Goal: Transaction & Acquisition: Book appointment/travel/reservation

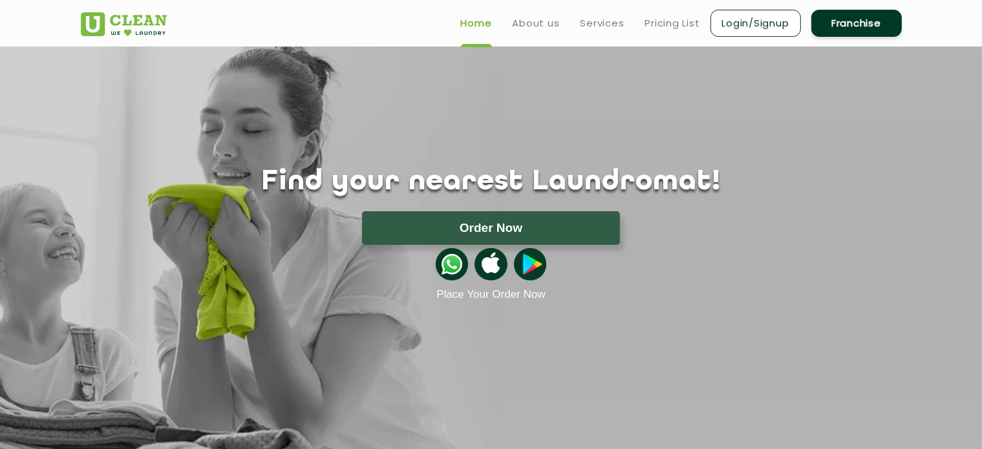
click at [339, 15] on div "Home About us Services Pricing List Login/Signup Franchise" at bounding box center [491, 20] width 840 height 35
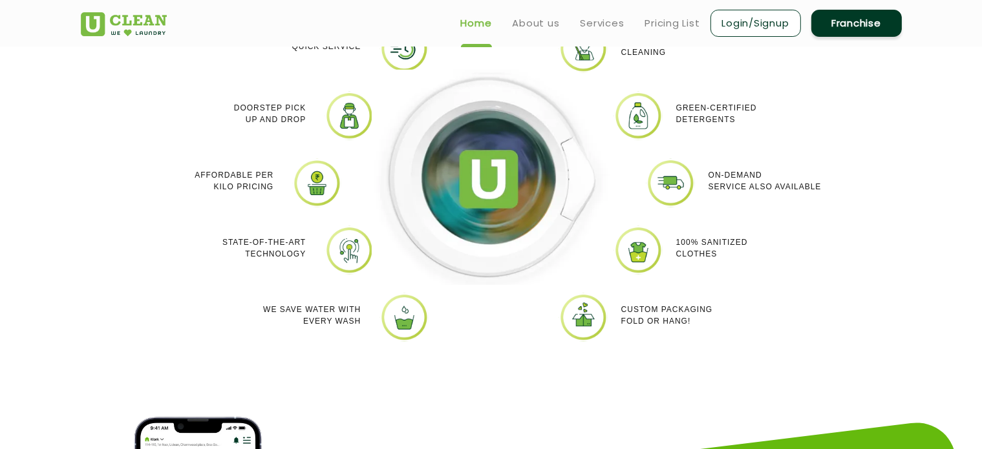
scroll to position [1164, 0]
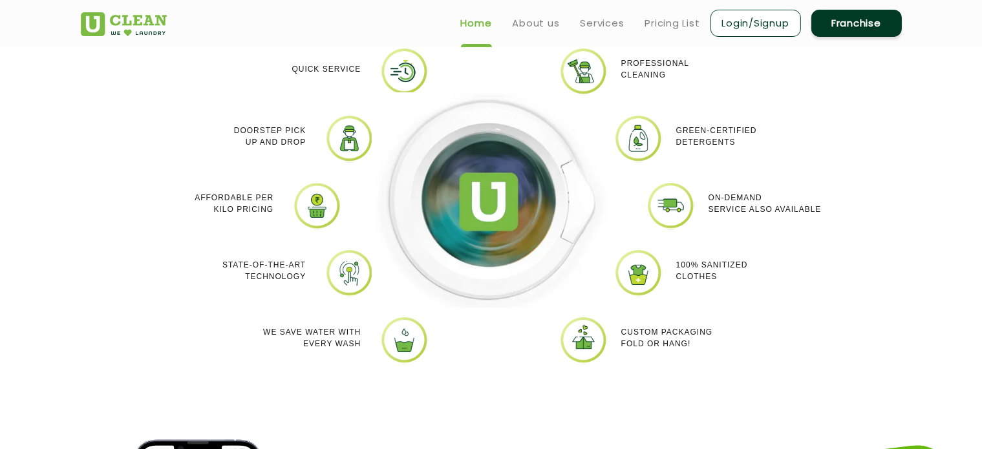
click at [630, 140] on img at bounding box center [638, 138] width 48 height 48
click at [644, 193] on div at bounding box center [668, 206] width 62 height 48
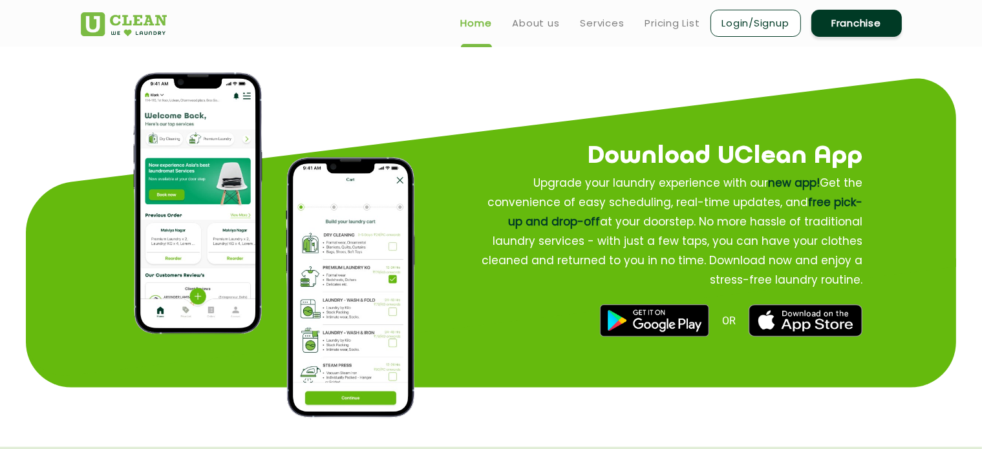
scroll to position [1528, 0]
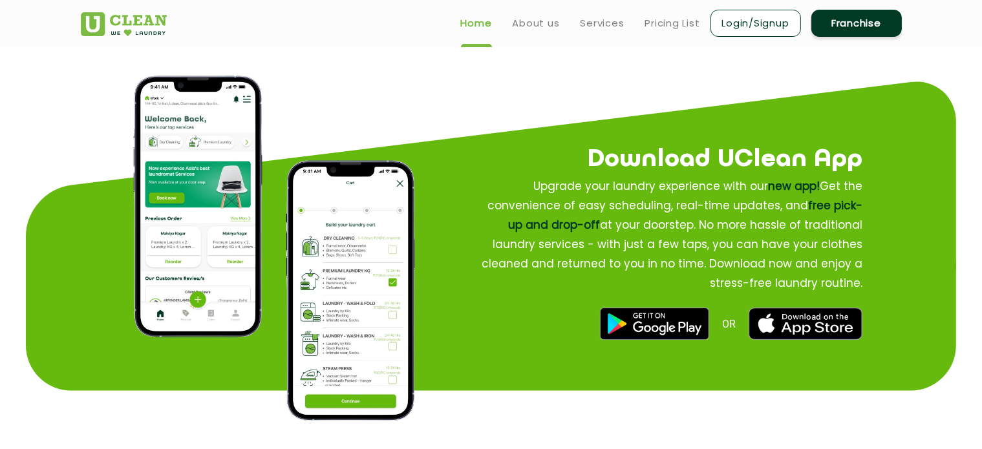
drag, startPoint x: 467, startPoint y: 177, endPoint x: 389, endPoint y: 255, distance: 110.6
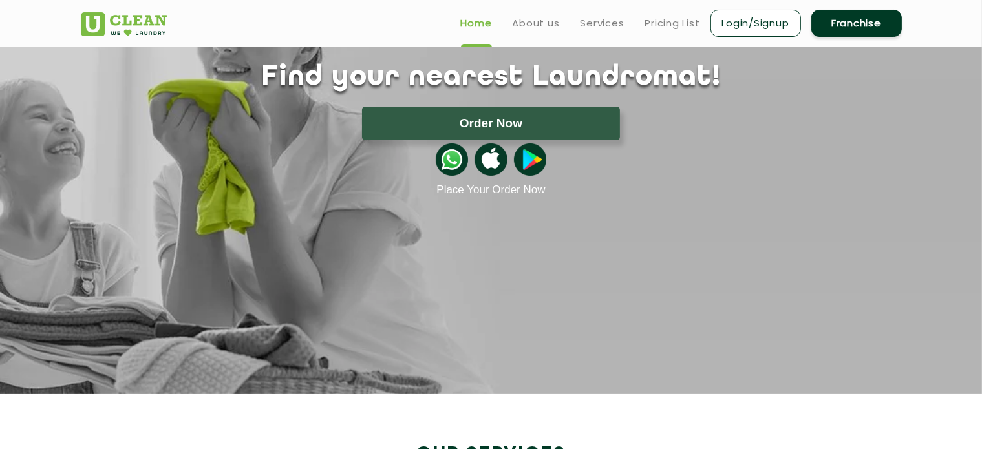
scroll to position [0, 0]
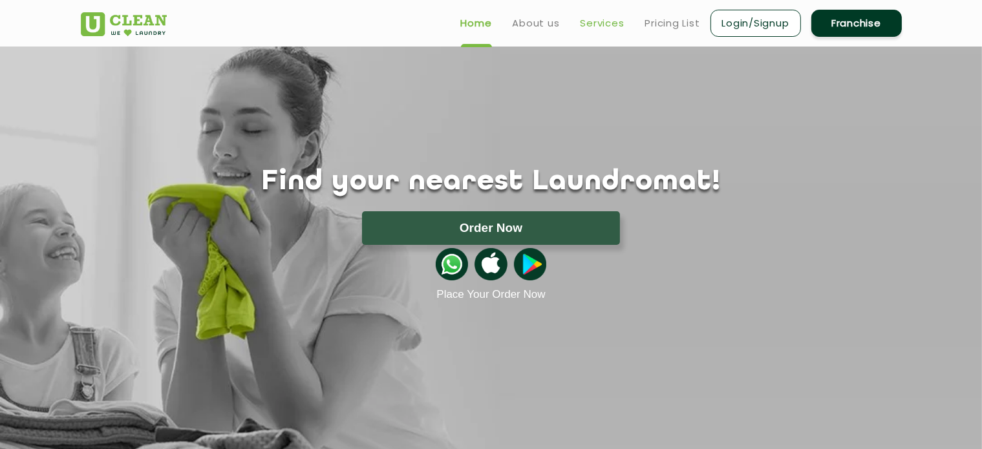
click at [604, 18] on link "Services" at bounding box center [603, 24] width 44 height 16
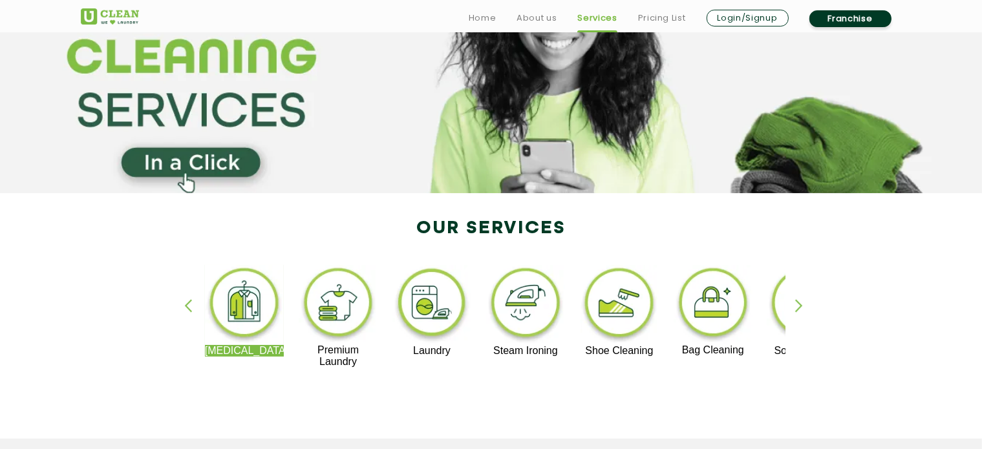
scroll to position [259, 0]
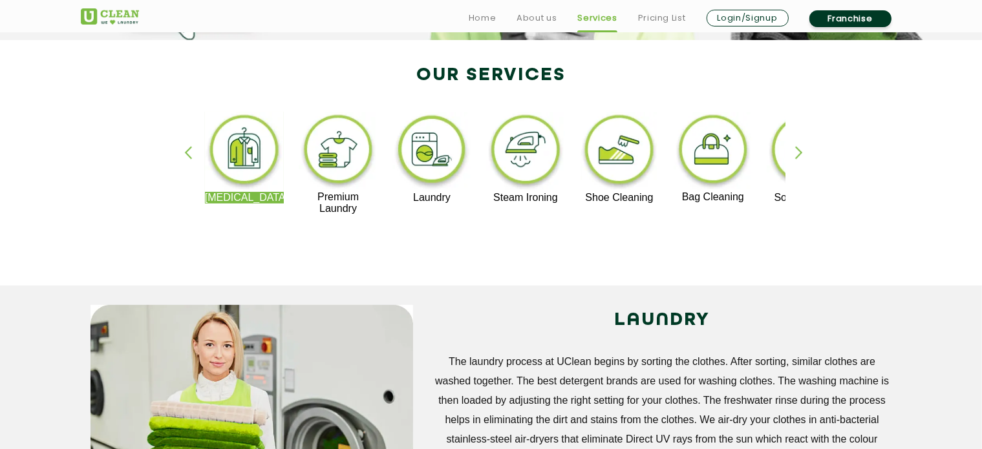
click at [343, 165] on img at bounding box center [339, 152] width 80 height 80
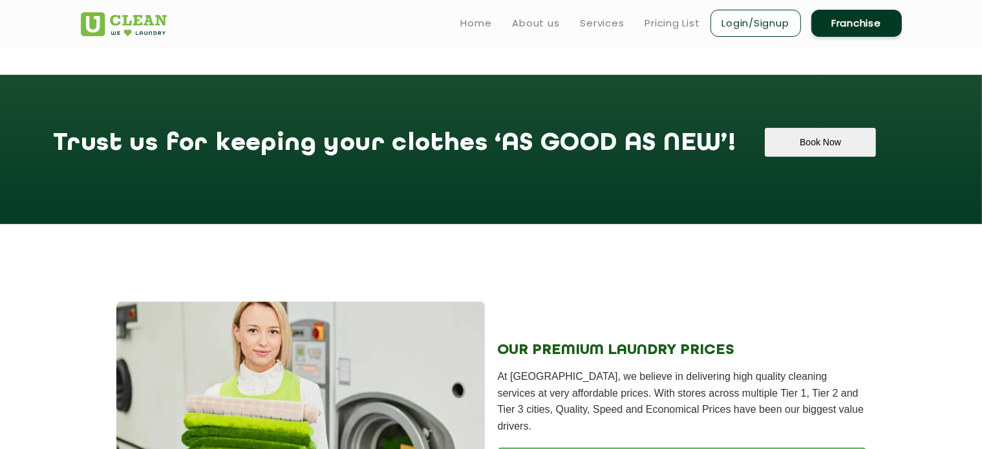
scroll to position [776, 0]
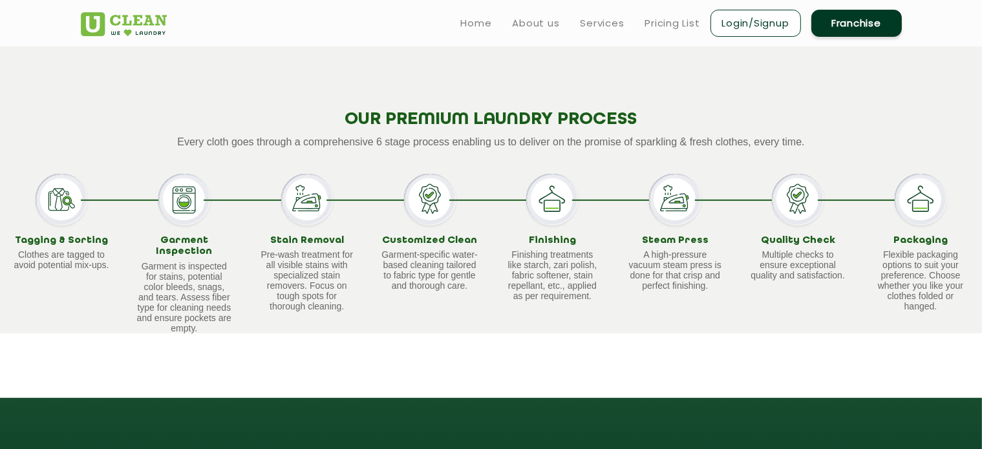
click at [405, 273] on p "Garment-specific water-based cleaning tailored to fabric type for gentle and th…" at bounding box center [429, 270] width 97 height 41
click at [433, 307] on div "Customized Clean Garment-specific water-based cleaning tailored to fabric type …" at bounding box center [429, 254] width 123 height 160
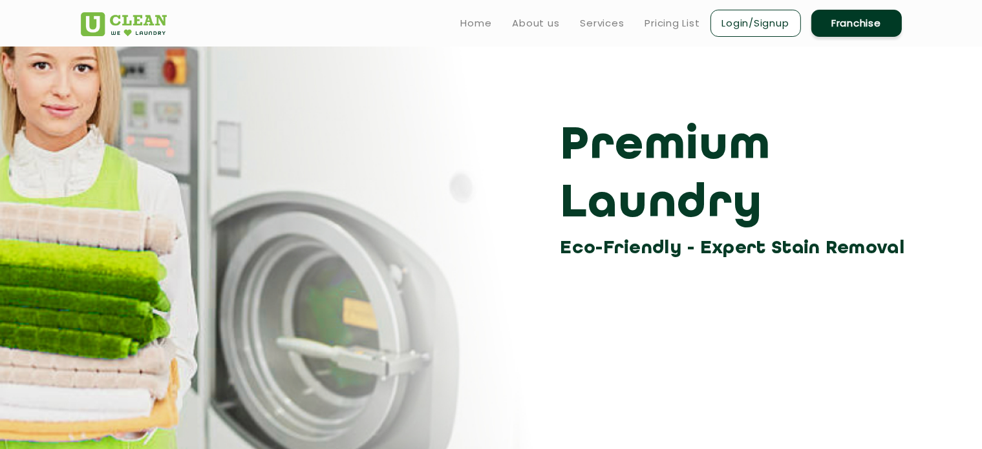
scroll to position [0, 0]
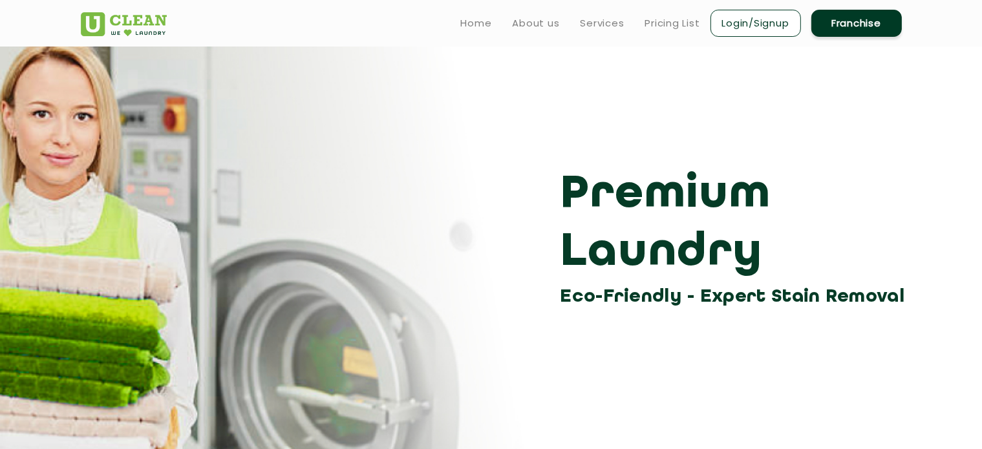
click at [278, 173] on div "Premium Laundry Eco-Friendly - Expert Stain Removal" at bounding box center [491, 238] width 840 height 145
drag, startPoint x: 333, startPoint y: 52, endPoint x: 420, endPoint y: 9, distance: 96.6
click at [339, 49] on div "Premium Laundry Eco-Friendly - Expert Stain Removal" at bounding box center [491, 179] width 840 height 265
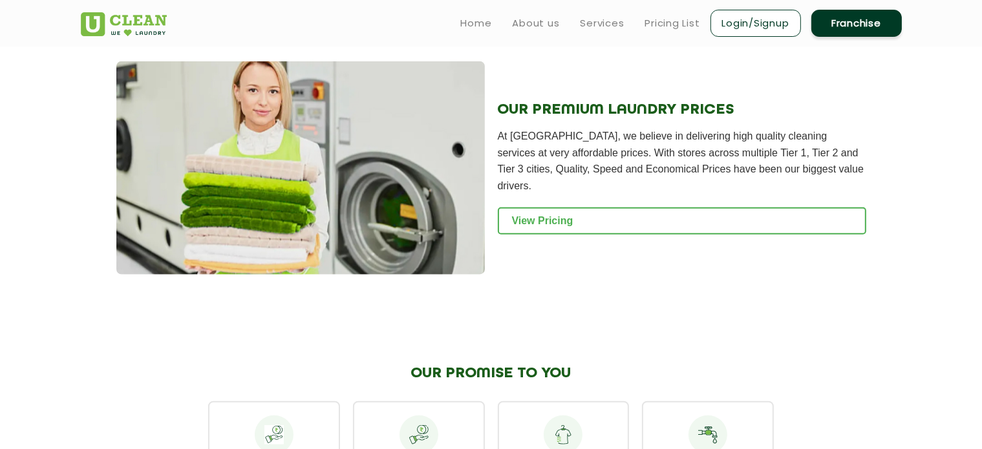
scroll to position [1099, 0]
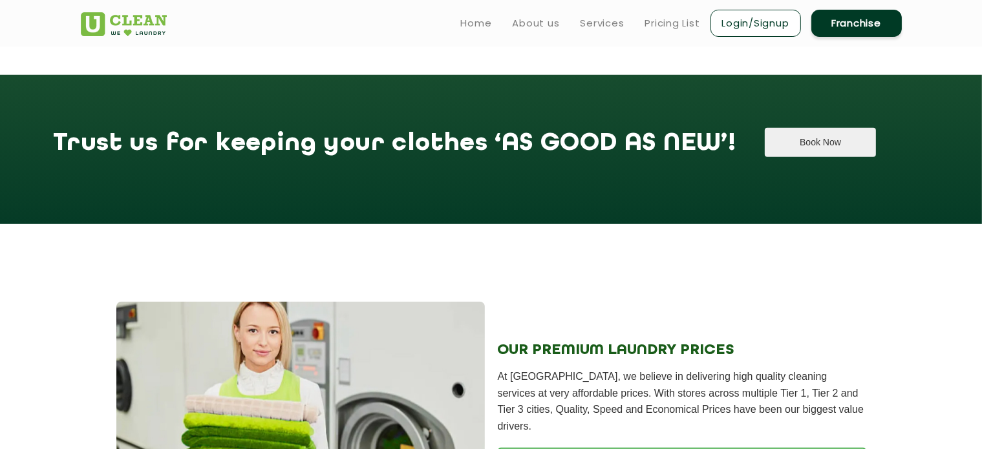
click at [765, 128] on button "Book Now" at bounding box center [820, 142] width 111 height 29
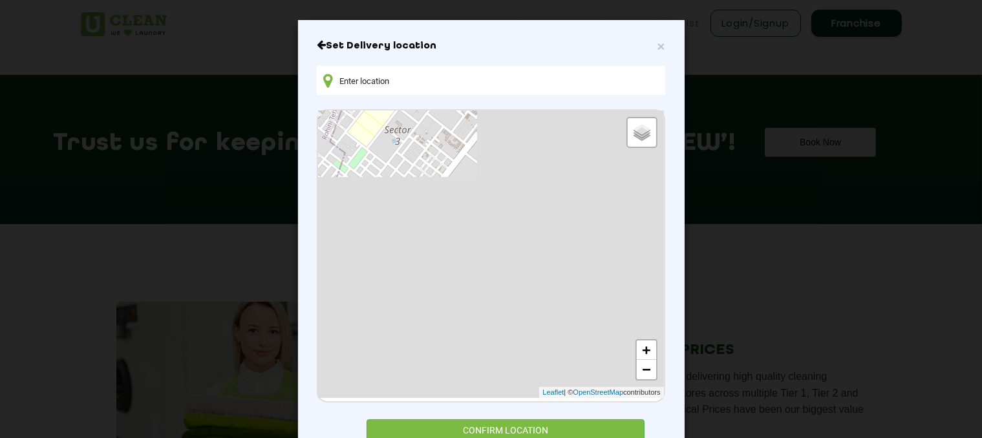
click at [667, 99] on div "× Set Delivery location Default Satellite + − Leaflet | © OpenStreetMap contrib…" at bounding box center [491, 244] width 387 height 449
click at [657, 42] on span "×" at bounding box center [661, 46] width 8 height 15
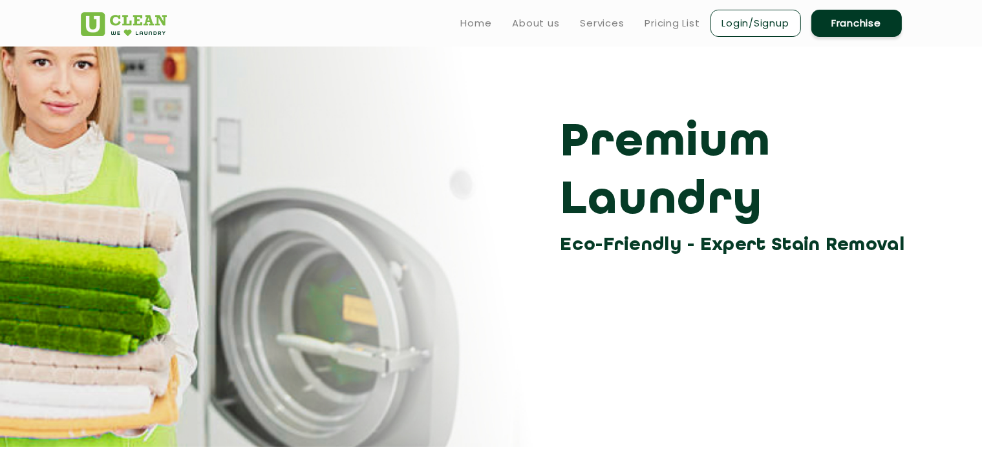
scroll to position [0, 0]
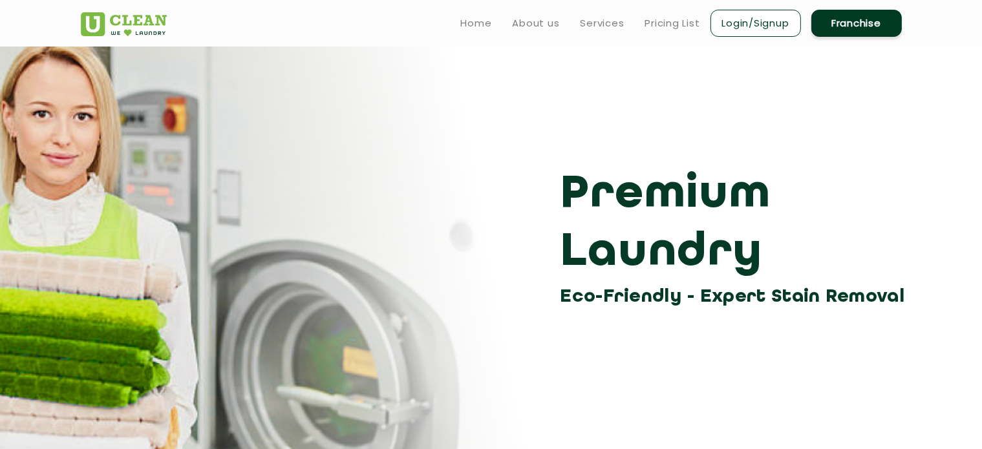
click at [759, 23] on link "Login/Signup" at bounding box center [755, 23] width 91 height 27
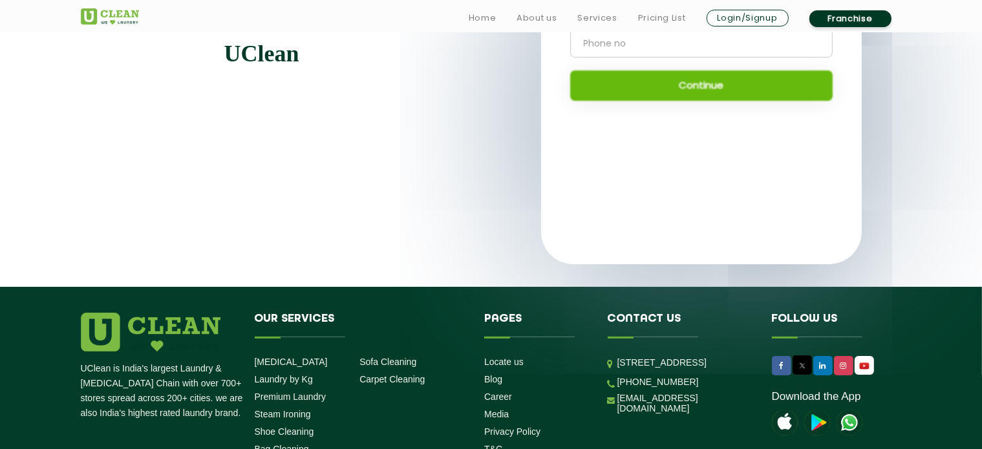
scroll to position [267, 0]
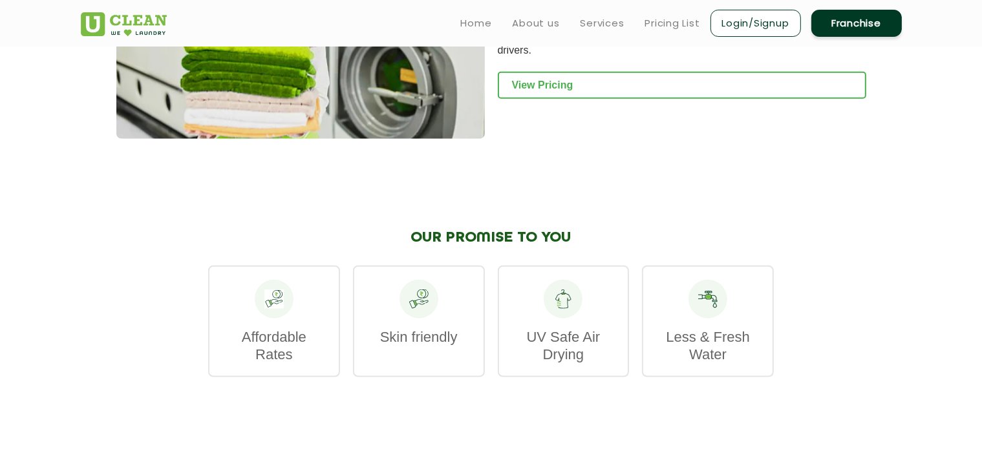
scroll to position [1460, 0]
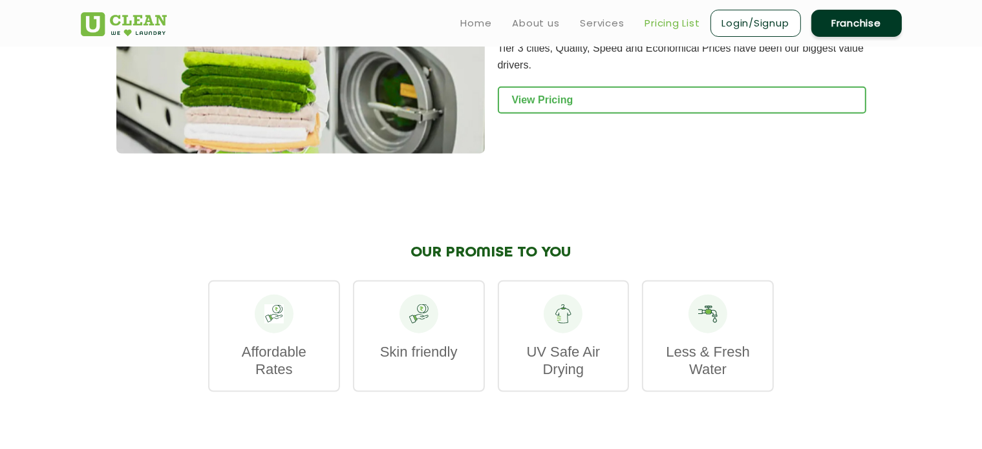
click at [681, 22] on link "Pricing List" at bounding box center [672, 24] width 55 height 16
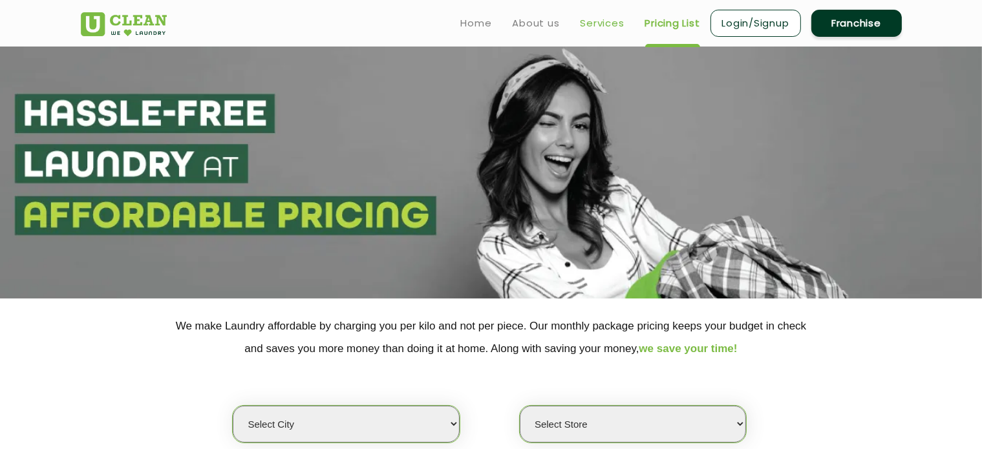
click at [597, 19] on link "Services" at bounding box center [603, 24] width 44 height 16
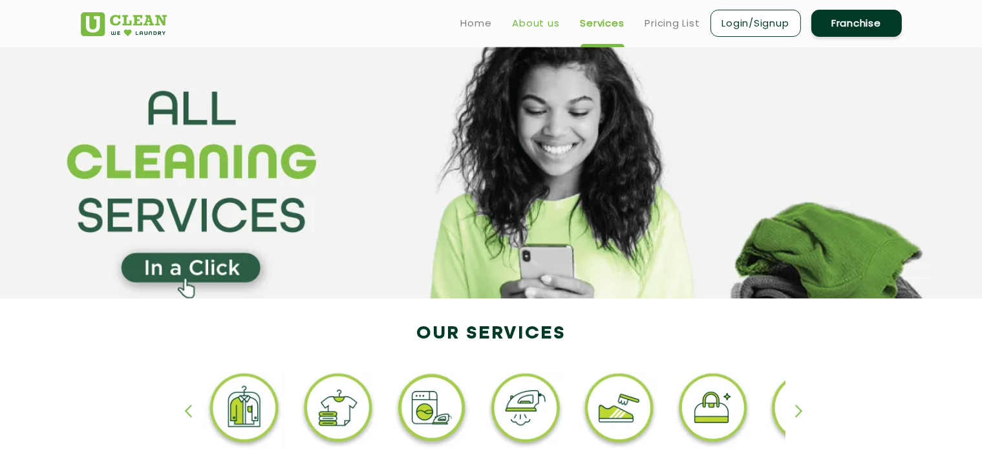
click at [524, 20] on link "About us" at bounding box center [536, 24] width 47 height 16
